Goal: Task Accomplishment & Management: Use online tool/utility

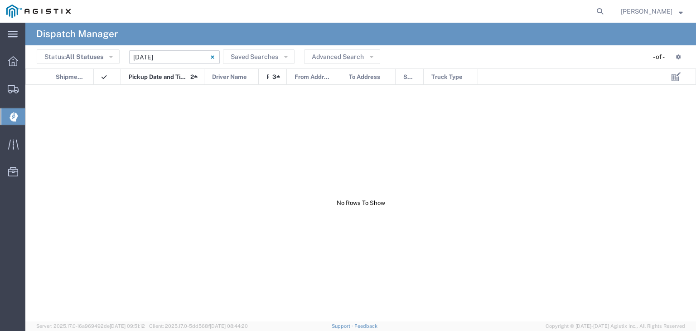
click at [147, 51] on input "[DATE] - [DATE]" at bounding box center [174, 57] width 91 height 14
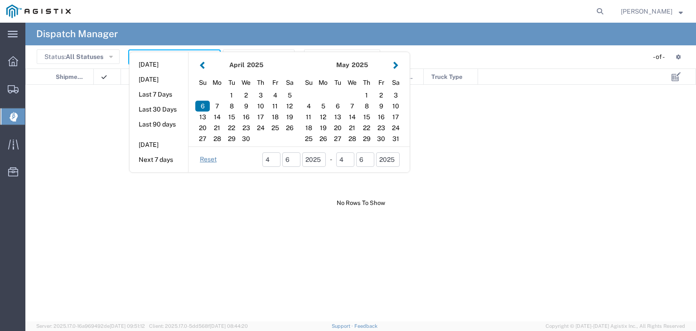
click at [395, 68] on button "button" at bounding box center [396, 65] width 10 height 12
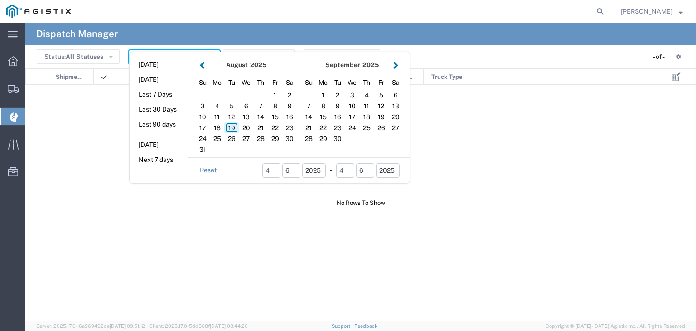
click at [230, 126] on div "19" at bounding box center [231, 127] width 15 height 11
type input "[DATE]"
type input "[DATE] - [DATE]"
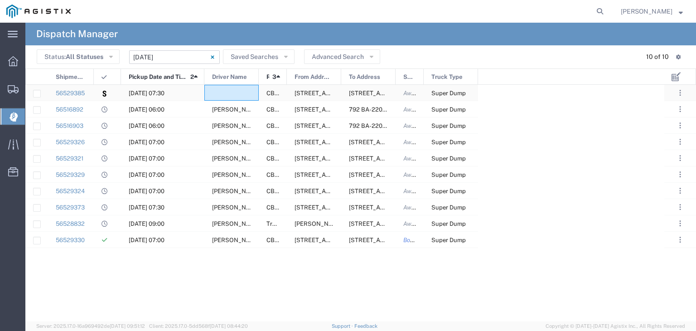
click at [238, 93] on div at bounding box center [231, 93] width 54 height 16
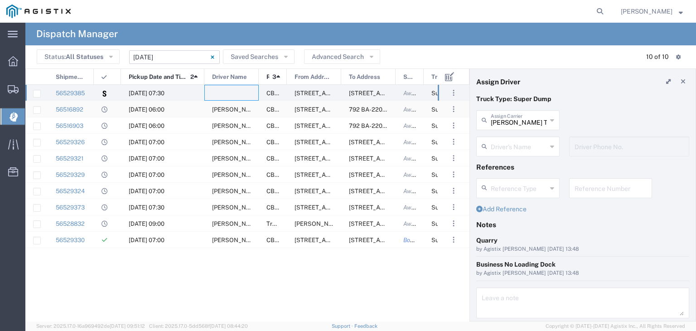
click at [238, 111] on span "[PERSON_NAME]" at bounding box center [236, 109] width 49 height 7
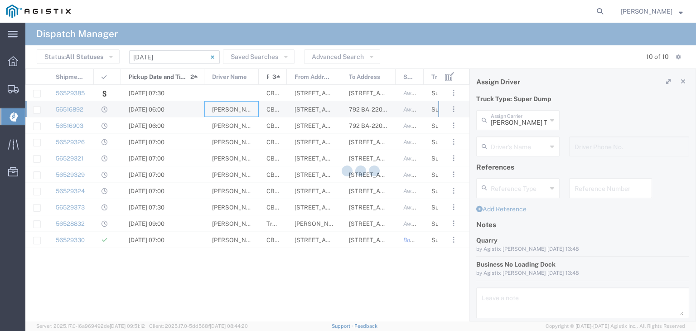
type input "V&V Trucking LLC"
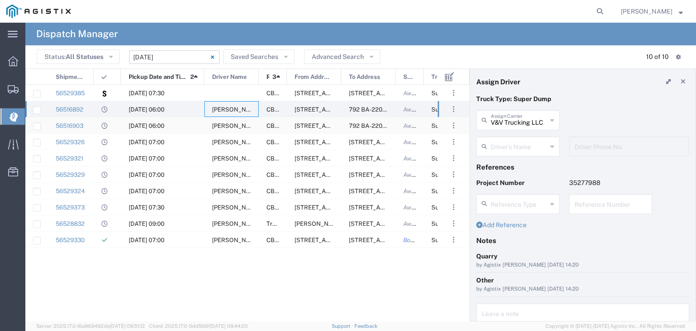
type input "[PERSON_NAME]"
type input "5107754104"
click at [230, 126] on span "[PERSON_NAME]" at bounding box center [236, 125] width 49 height 7
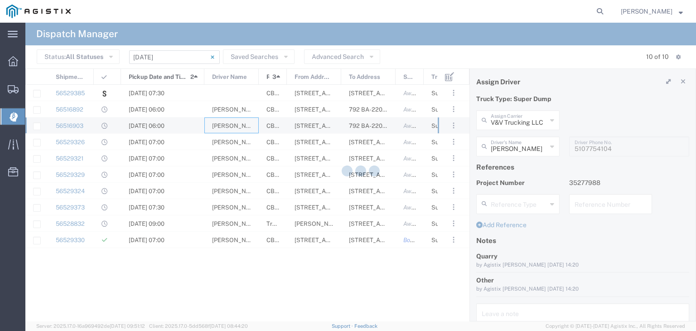
type input "North Coast Trucking"
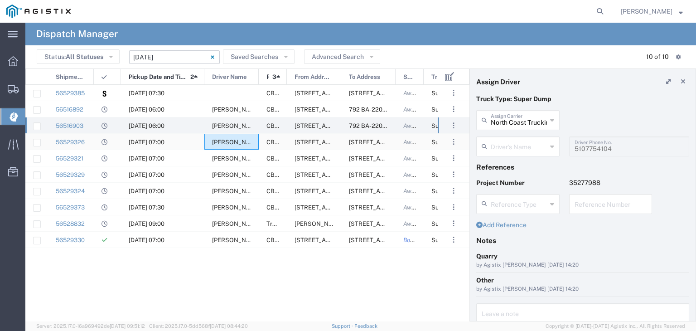
click at [231, 144] on span "[PERSON_NAME]" at bounding box center [236, 142] width 49 height 7
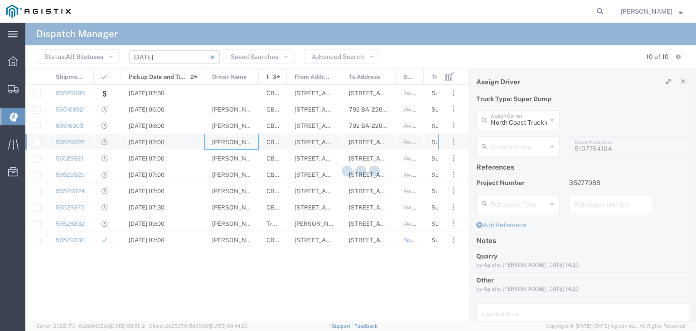
type input "[PERSON_NAME]"
type input "[PHONE_NUMBER]"
type input "Bhatti Bros"
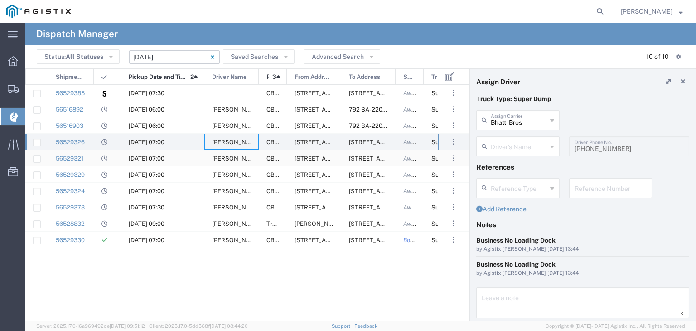
click at [228, 159] on span "[PERSON_NAME]" at bounding box center [236, 158] width 49 height 7
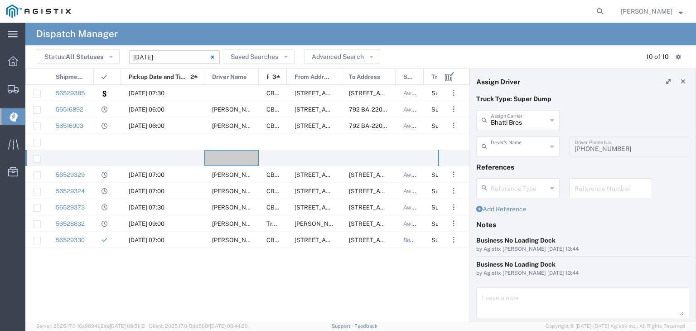
type input "[PERSON_NAME]"
type input "[PHONE_NUMBER]"
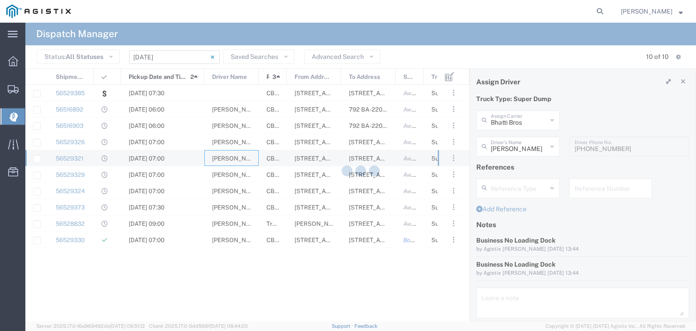
type input "North Coast Trucking"
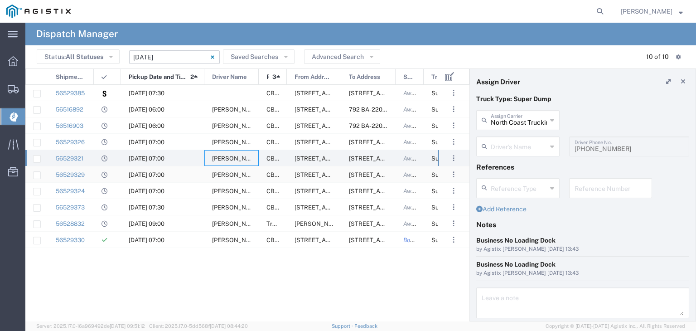
click at [223, 171] on span "[PERSON_NAME]" at bounding box center [236, 174] width 49 height 7
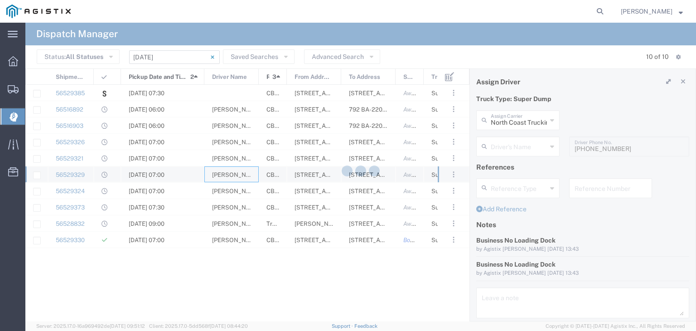
type input "[PERSON_NAME]"
type input "5105865617"
type input "[PERSON_NAME]"
type input "9162719004"
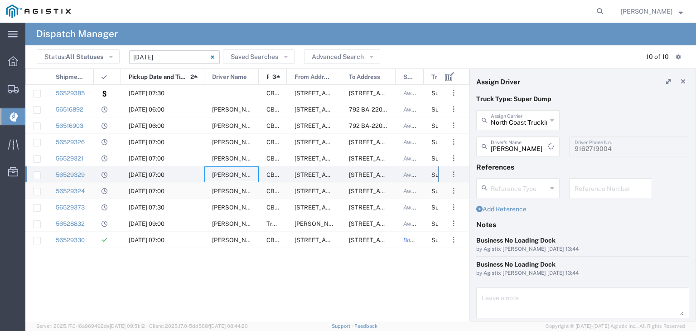
click at [229, 193] on span "[PERSON_NAME]" at bounding box center [236, 191] width 49 height 7
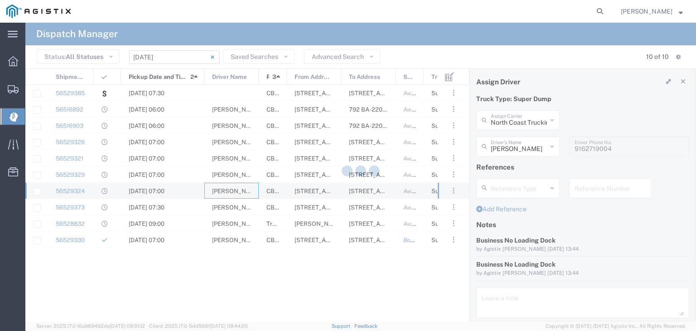
type input "[PERSON_NAME] Carriers Inc"
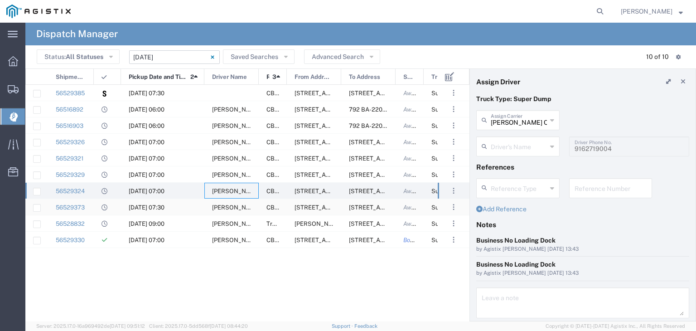
drag, startPoint x: 229, startPoint y: 193, endPoint x: 231, endPoint y: 207, distance: 14.7
click at [231, 207] on span "[PERSON_NAME]" at bounding box center [236, 207] width 49 height 7
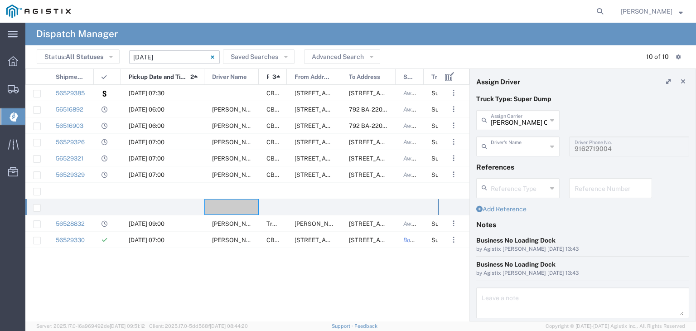
type input "[PERSON_NAME]"
type input "[PHONE_NUMBER]"
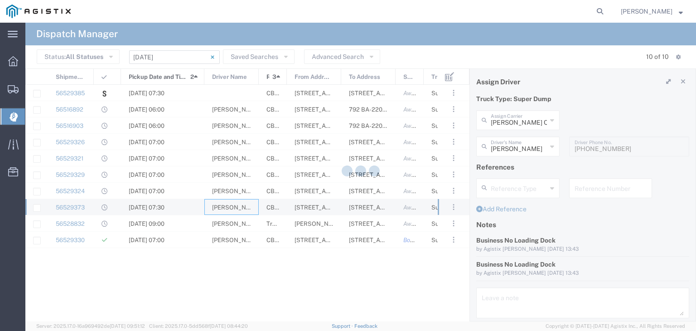
type input "P&D Heavy Hauling"
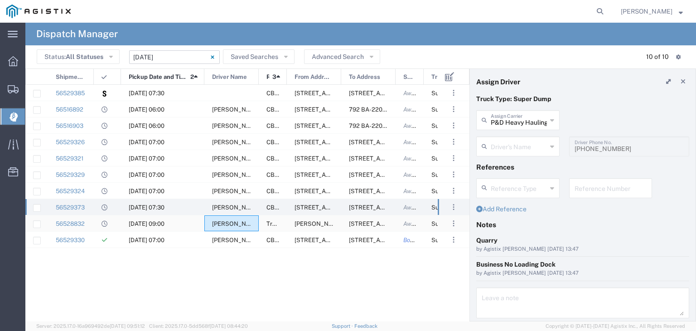
click at [234, 226] on span "[PERSON_NAME]" at bounding box center [236, 223] width 49 height 7
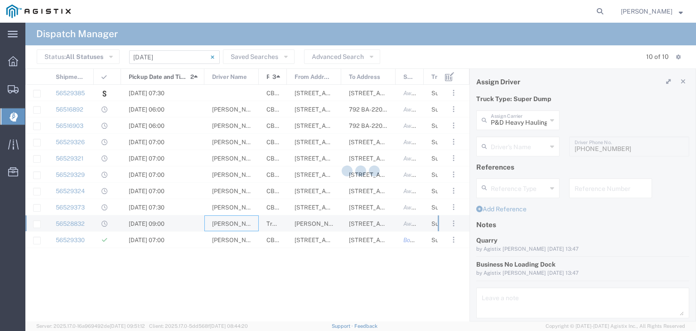
type input "[PERSON_NAME]"
type input "[PHONE_NUMBER]"
type input "TC Trucklines Inc"
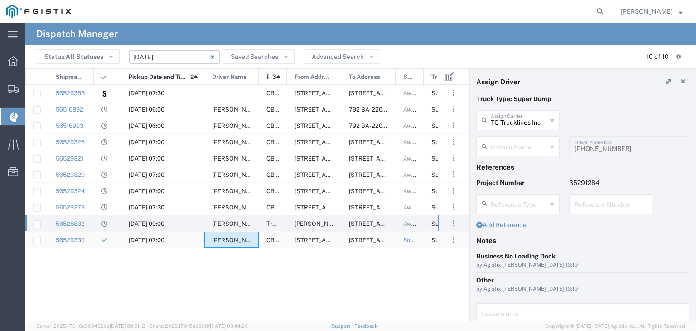
click at [228, 237] on span "[PERSON_NAME]" at bounding box center [236, 240] width 49 height 7
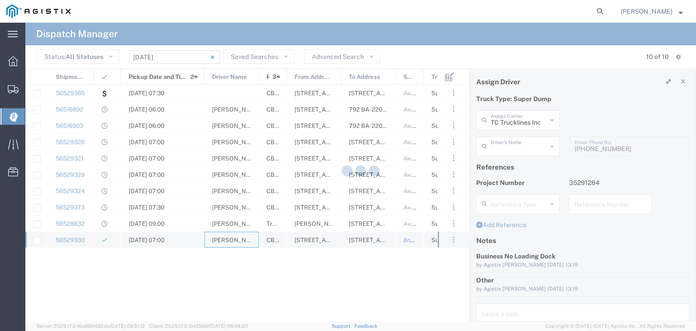
type input "[PERSON_NAME]"
type input "5593756728"
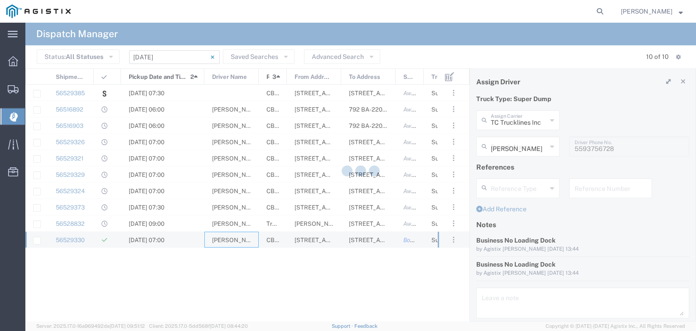
type input "DST Sand and Gravel"
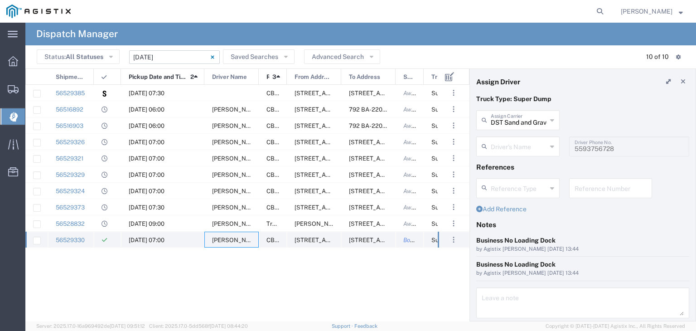
type input "[PERSON_NAME]"
type input "[PHONE_NUMBER]"
